Goal: Transaction & Acquisition: Purchase product/service

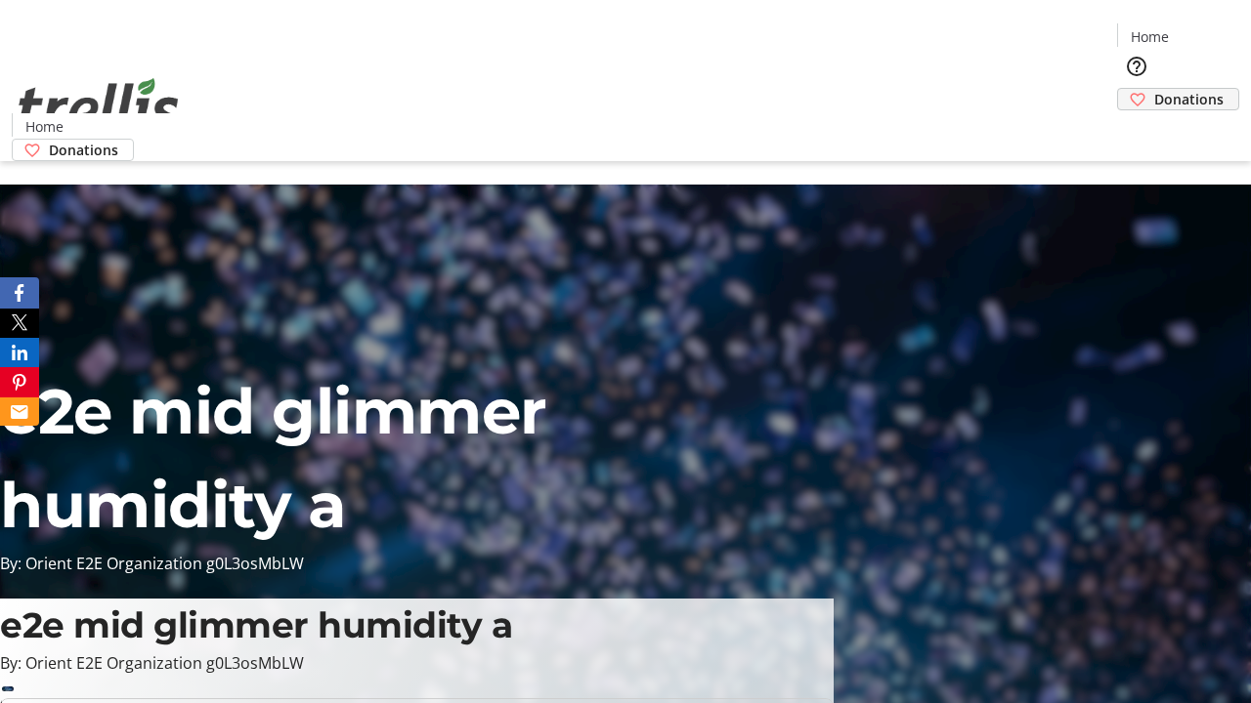
click at [1154, 89] on span "Donations" at bounding box center [1188, 99] width 69 height 21
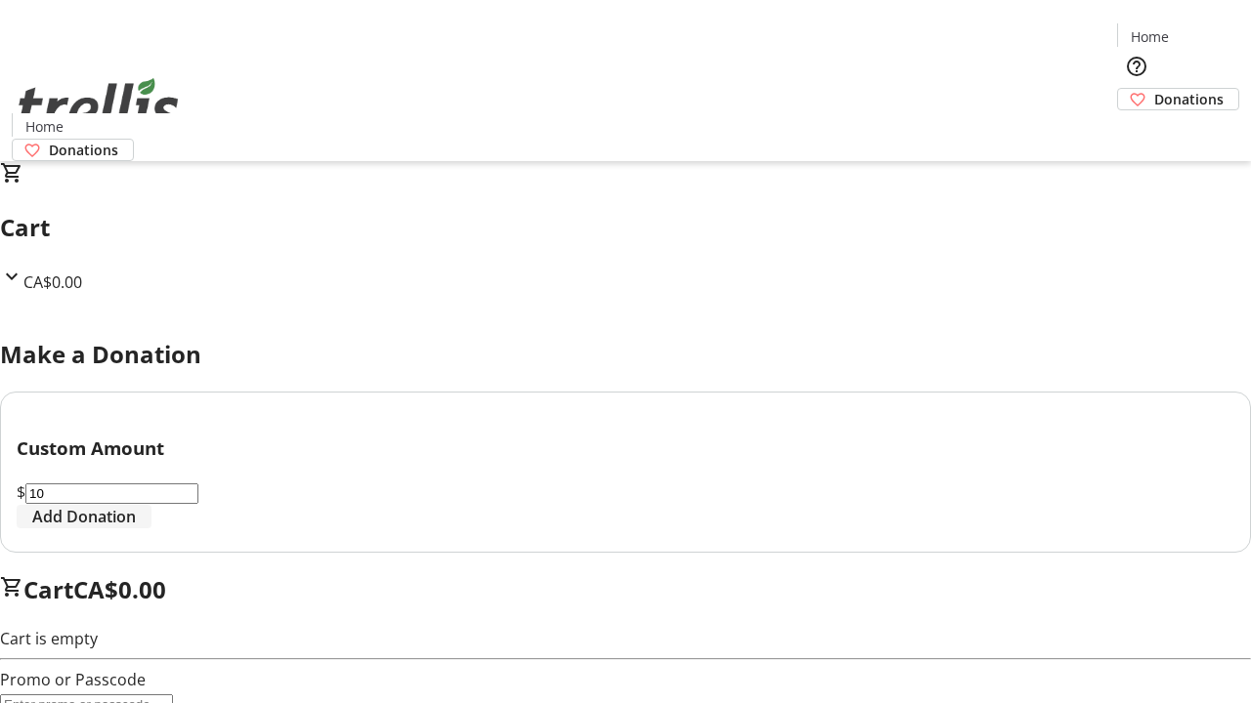
click at [136, 529] on span "Add Donation" at bounding box center [84, 516] width 104 height 23
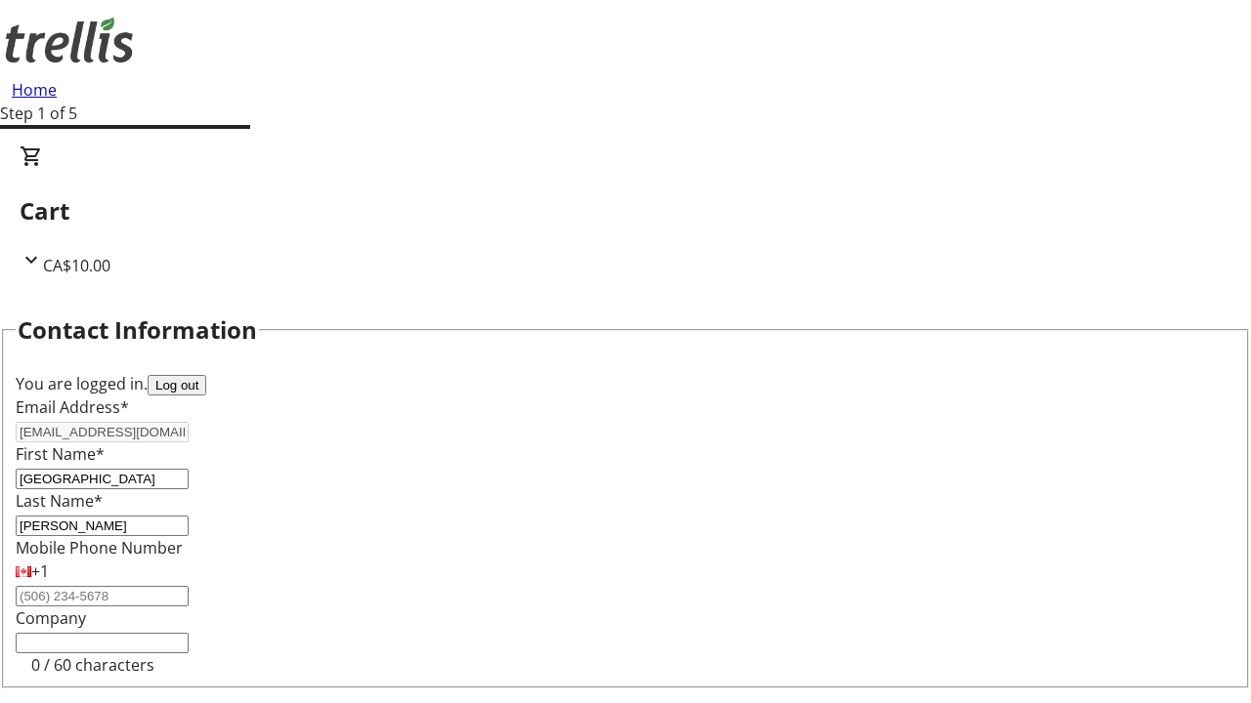
select select "BC"
select select "CA"
type input "Kelowna"
type input "V1Y 0C2"
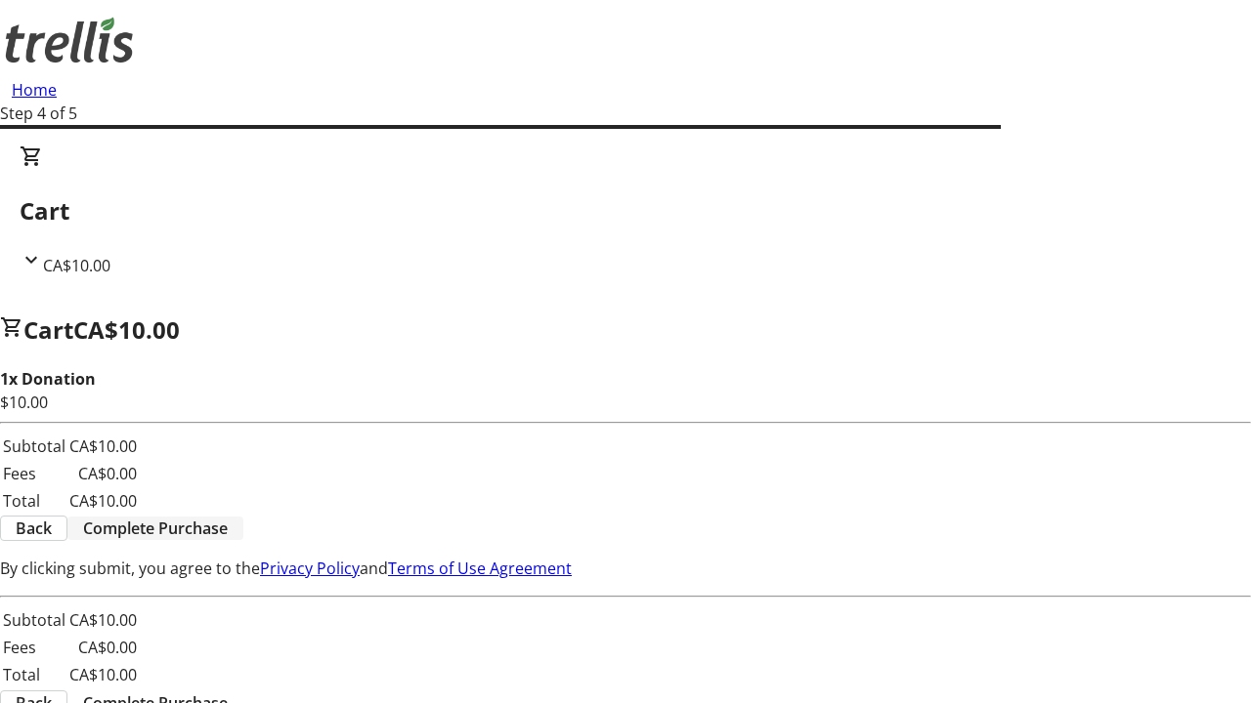
click at [228, 517] on span "Complete Purchase" at bounding box center [155, 528] width 145 height 23
